Goal: Information Seeking & Learning: Learn about a topic

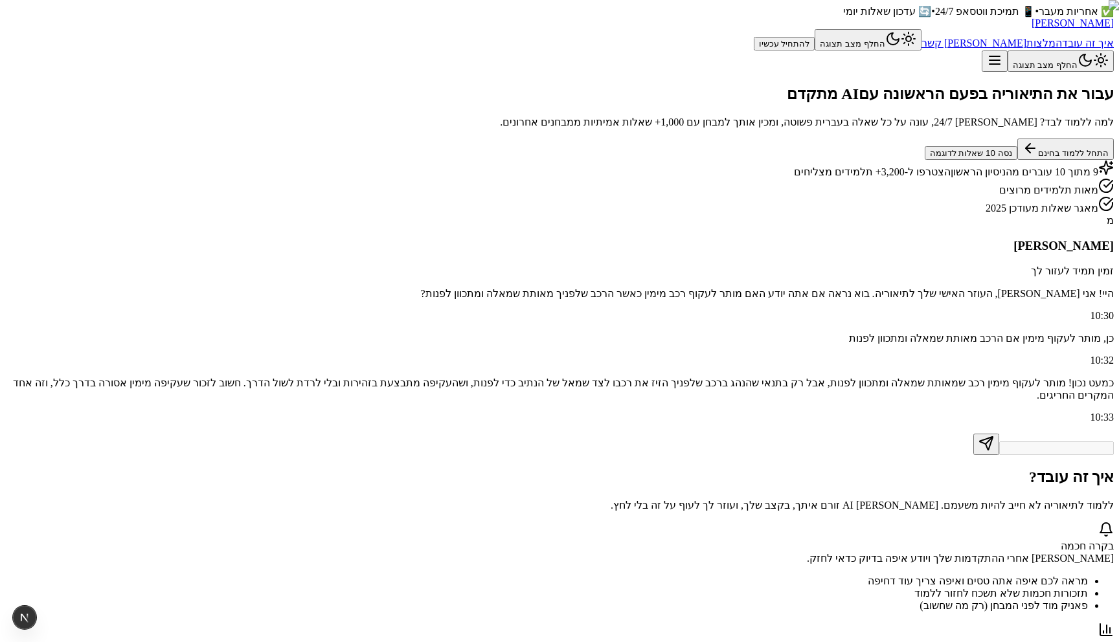
click at [1017, 160] on button "התחל ללמוד בחינם" at bounding box center [1065, 149] width 96 height 21
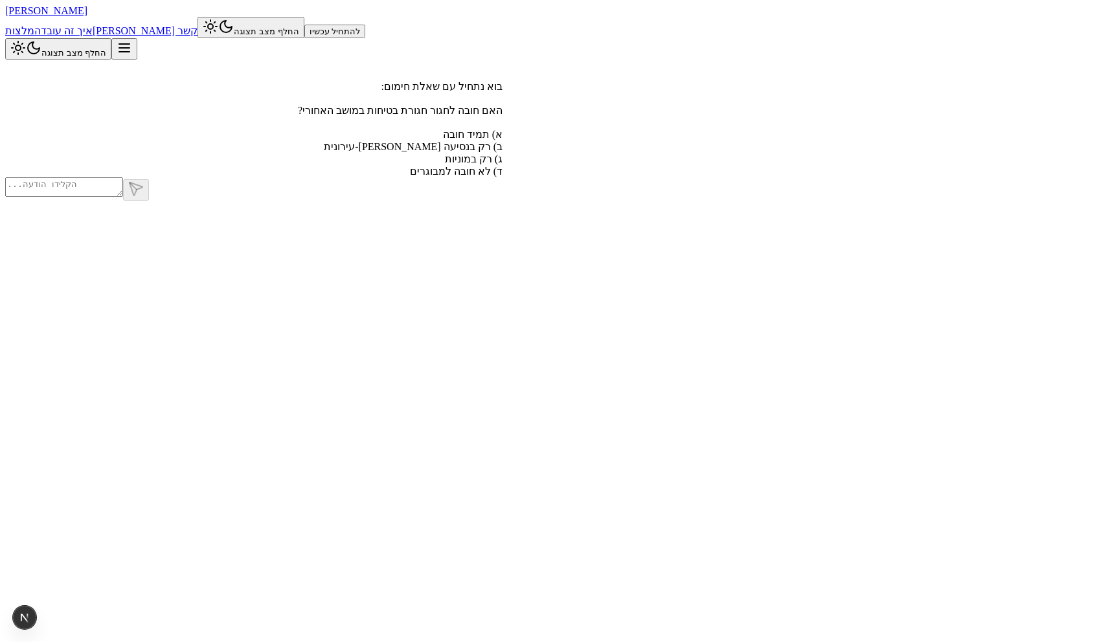
scroll to position [1, 0]
type textarea "a"
type textarea "שלום"
